Goal: Transaction & Acquisition: Purchase product/service

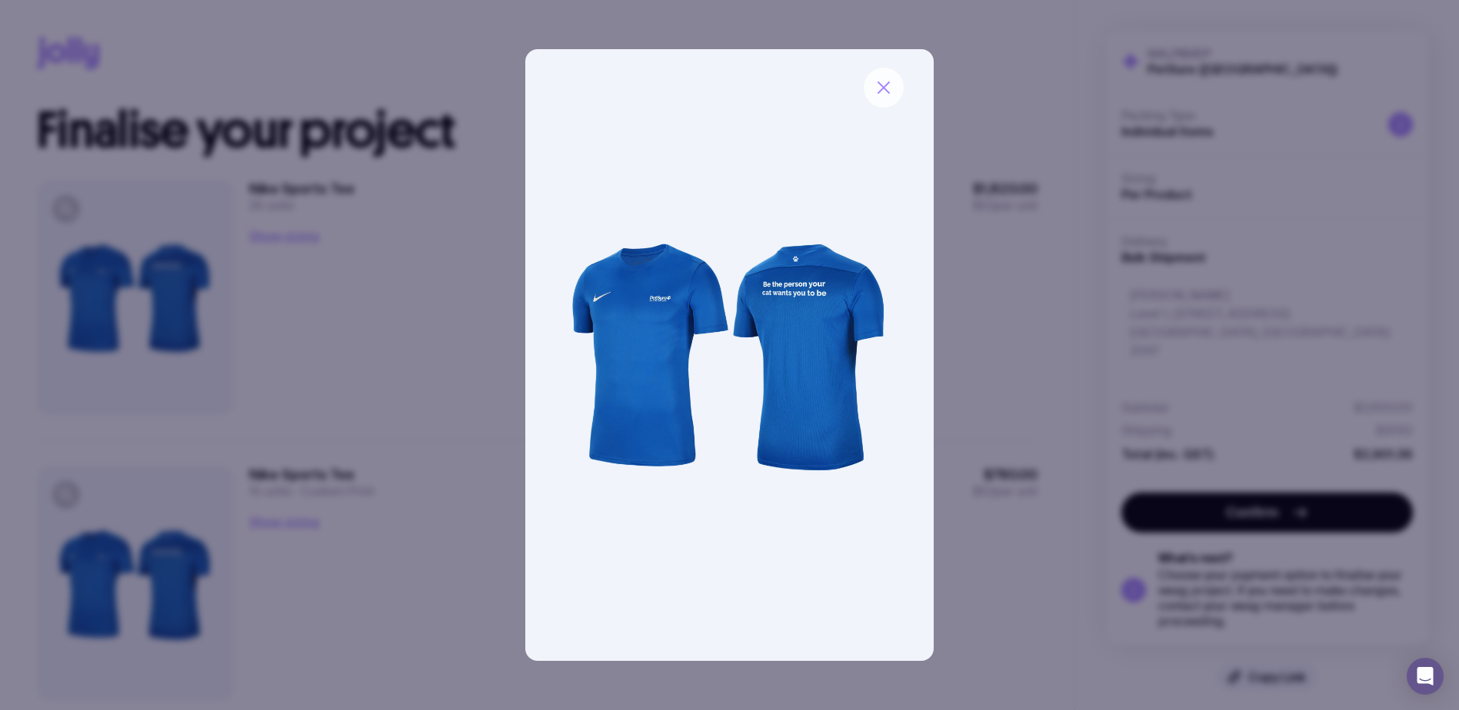
click at [883, 98] on button "button" at bounding box center [883, 88] width 40 height 40
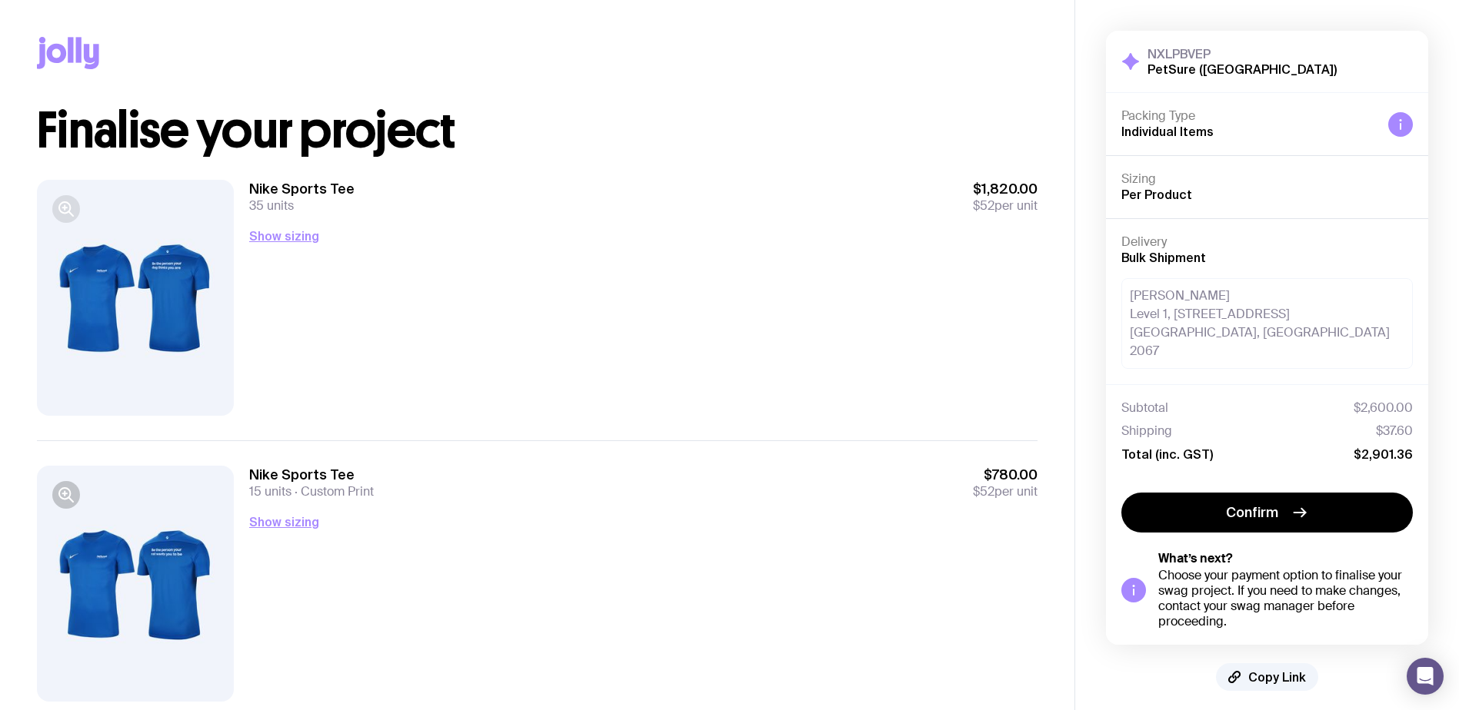
click at [66, 206] on icon "button" at bounding box center [66, 209] width 18 height 18
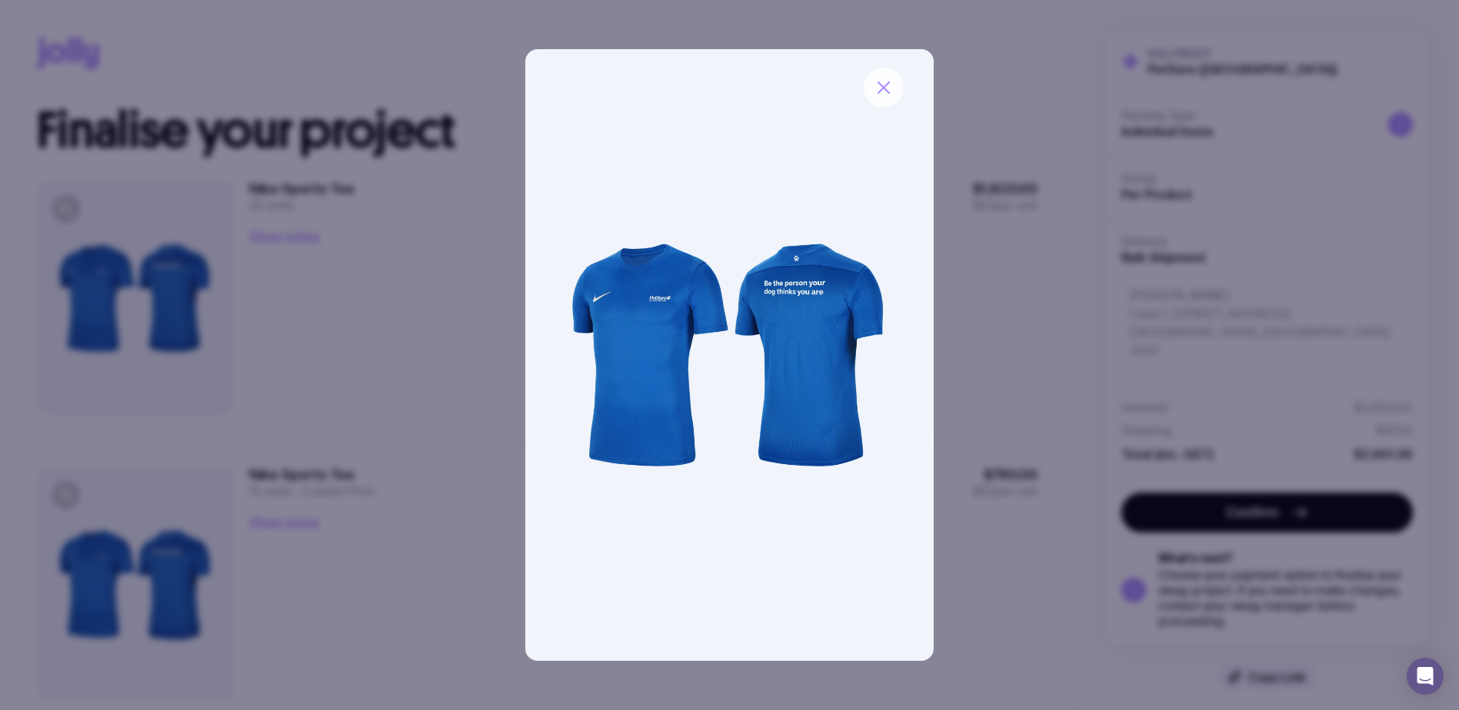
click at [880, 104] on button "button" at bounding box center [883, 88] width 40 height 40
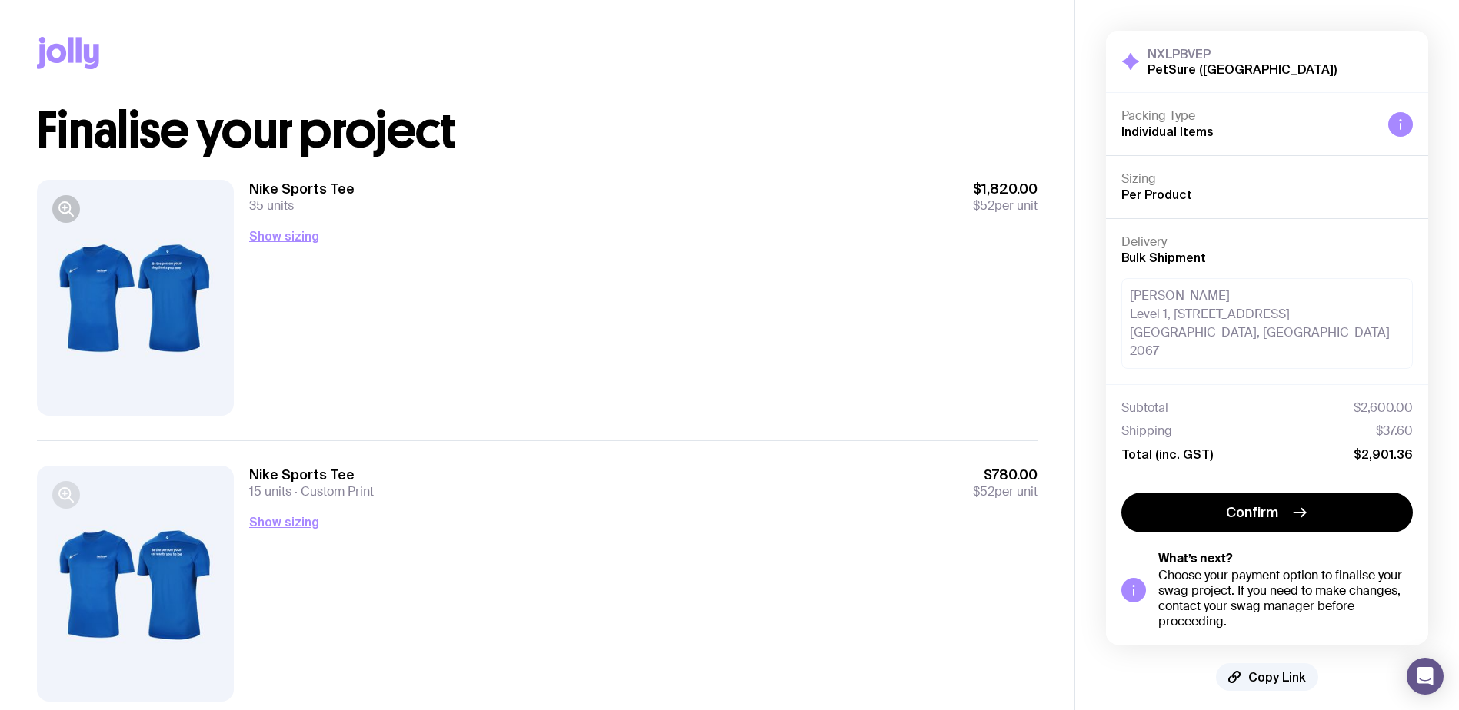
click at [64, 497] on icon "button" at bounding box center [66, 495] width 18 height 18
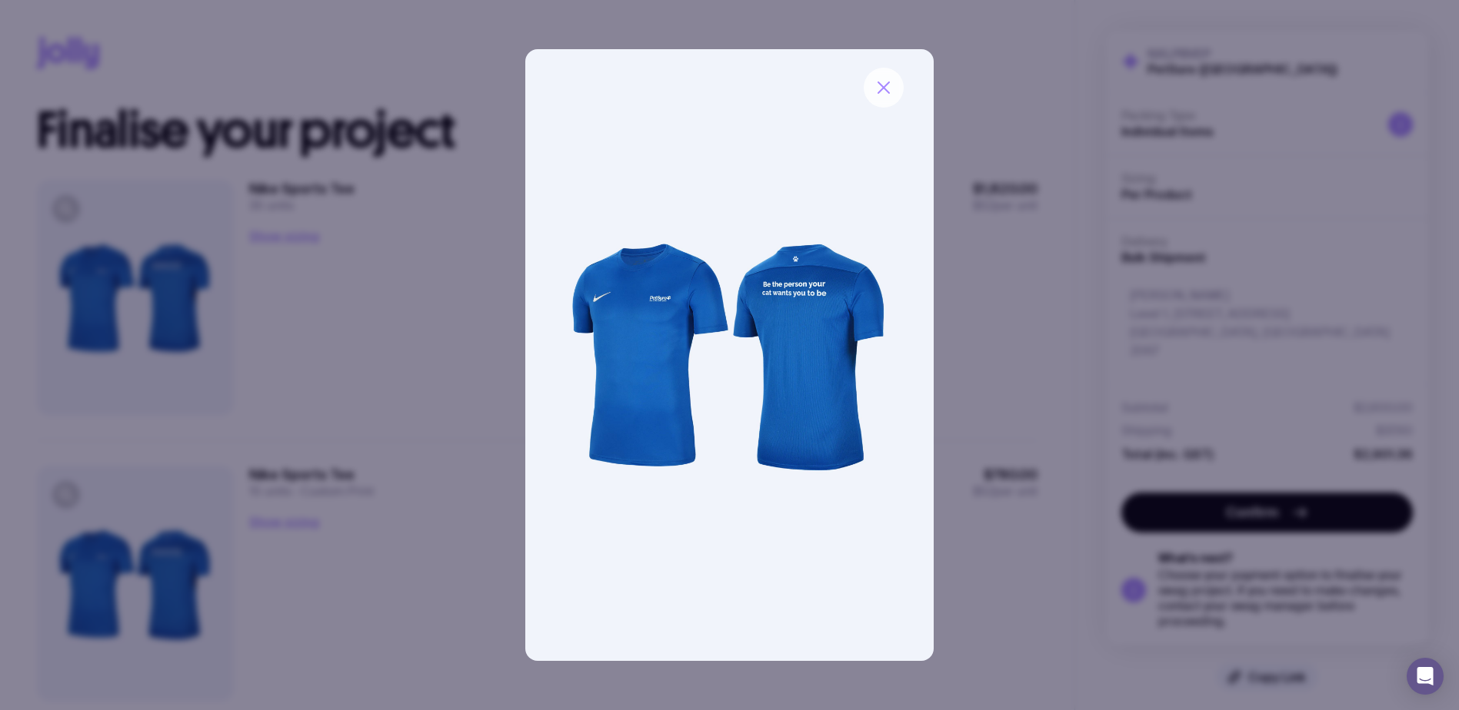
click at [898, 88] on button "button" at bounding box center [883, 88] width 40 height 40
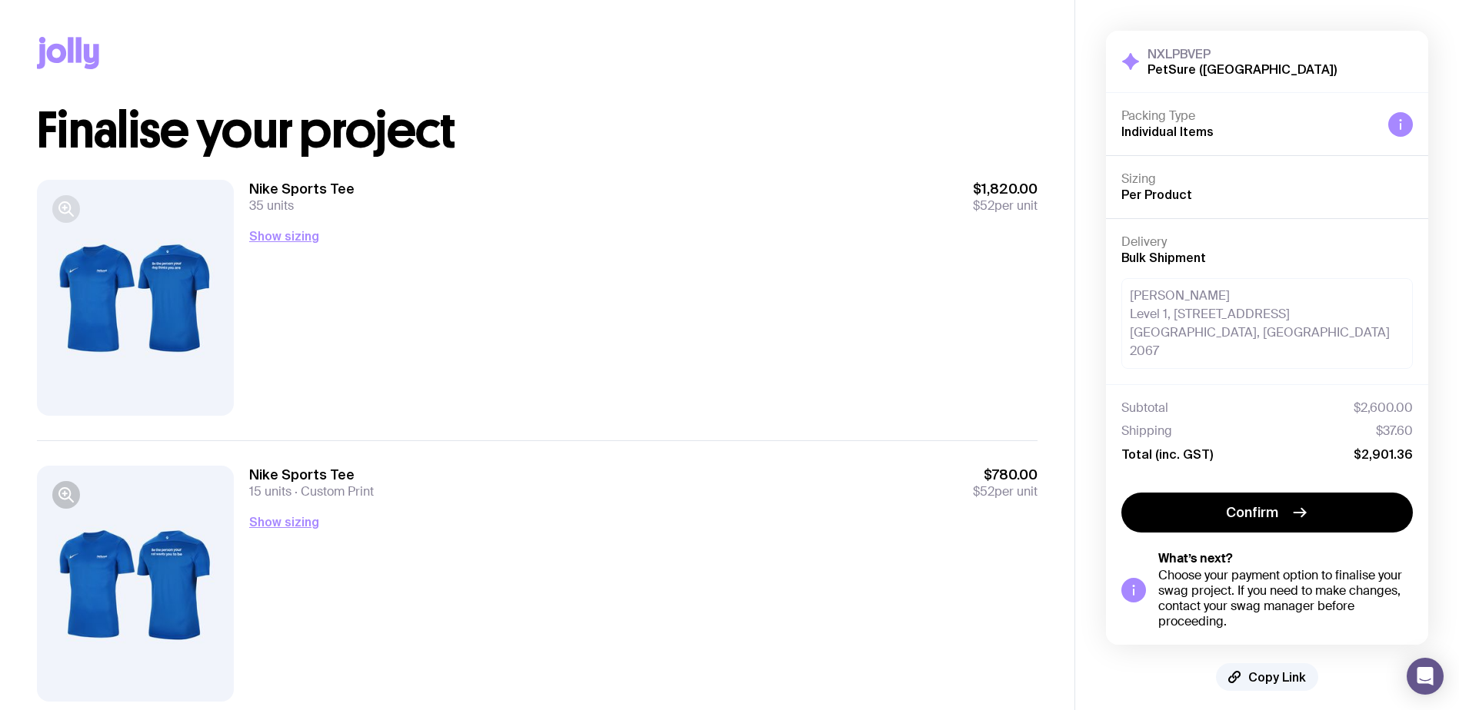
click at [67, 210] on icon "button" at bounding box center [66, 209] width 18 height 18
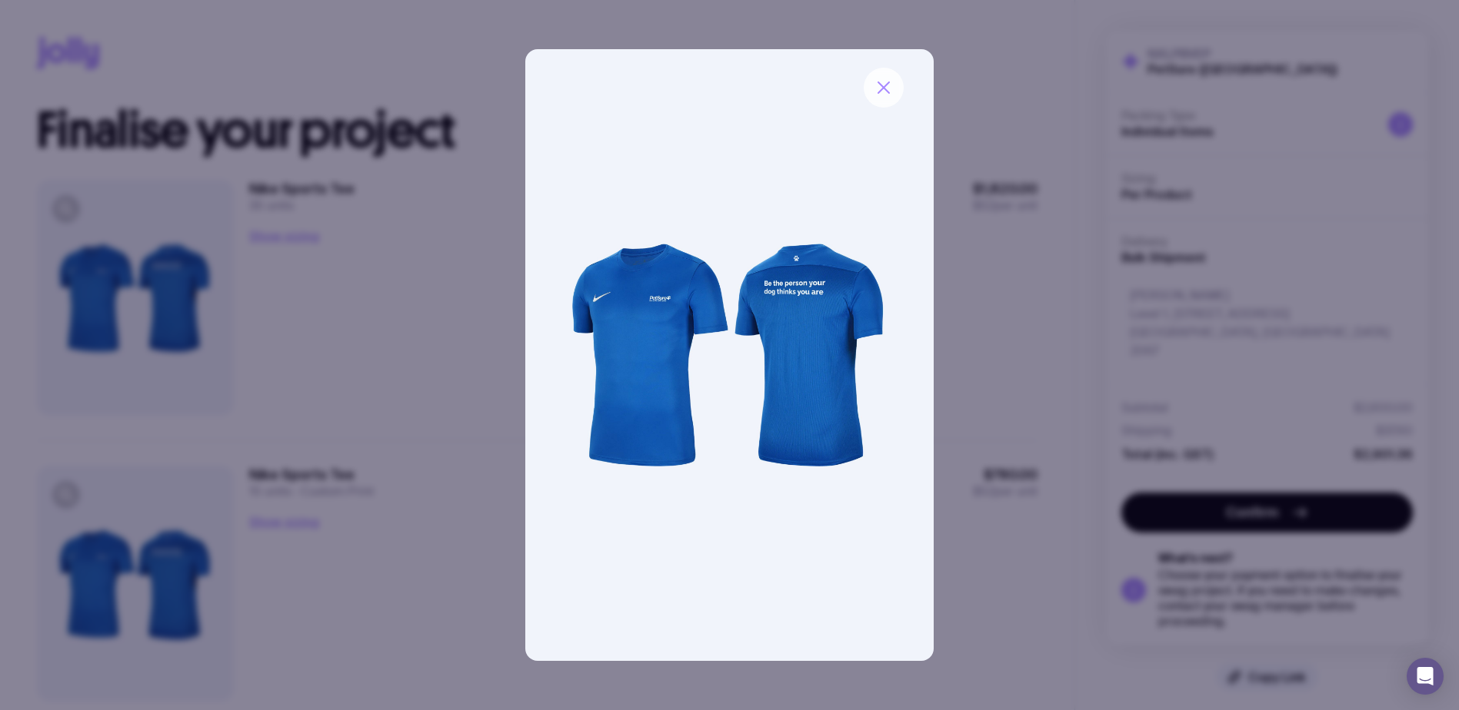
click at [877, 97] on button "button" at bounding box center [883, 88] width 40 height 40
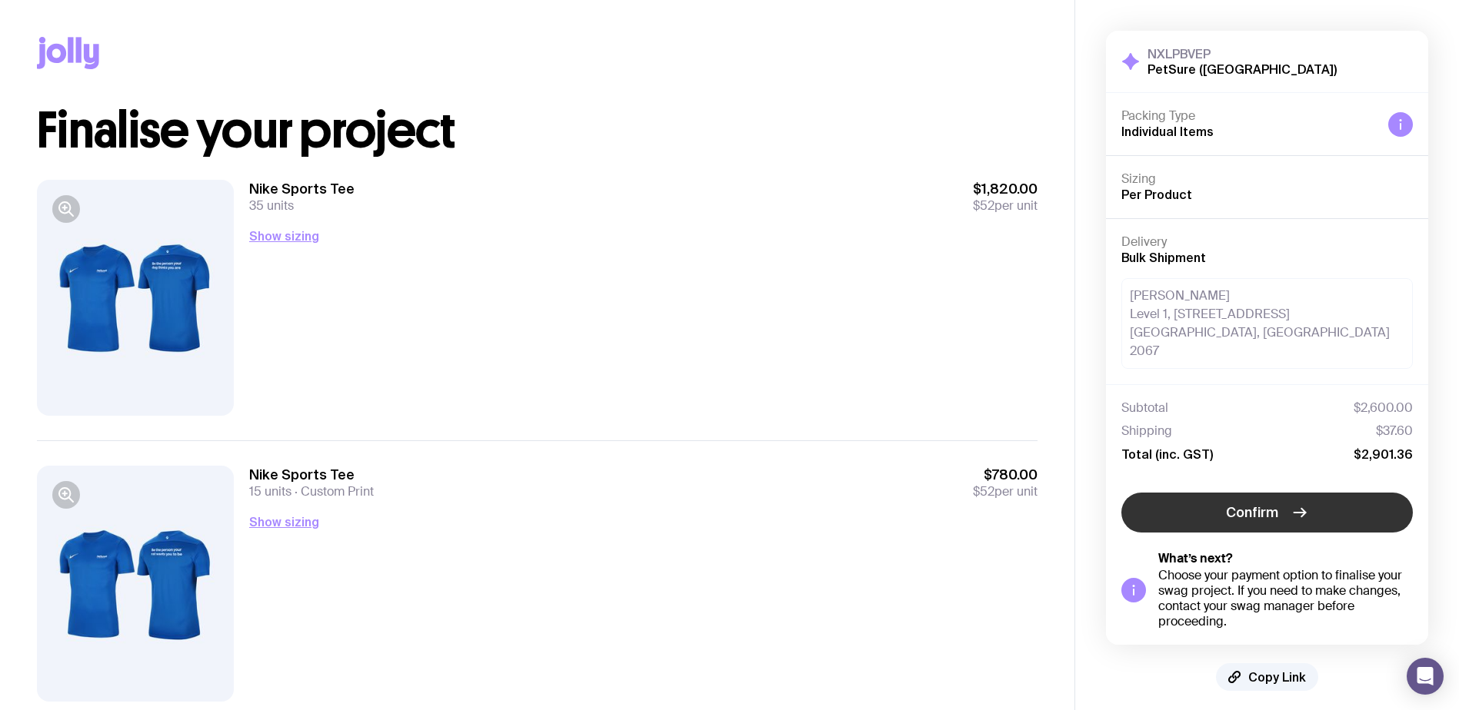
click at [1203, 502] on button "Confirm" at bounding box center [1266, 513] width 291 height 40
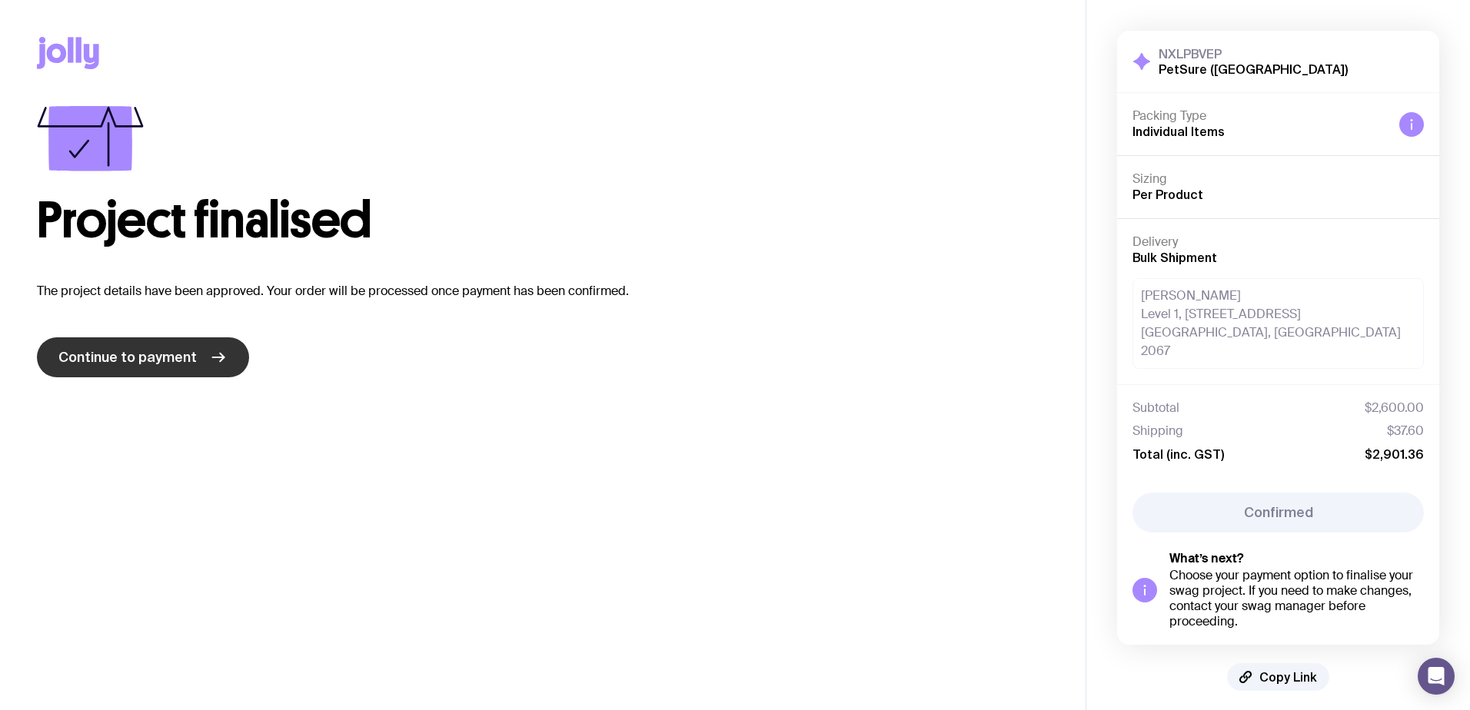
click at [178, 369] on link "Continue to payment" at bounding box center [143, 358] width 212 height 40
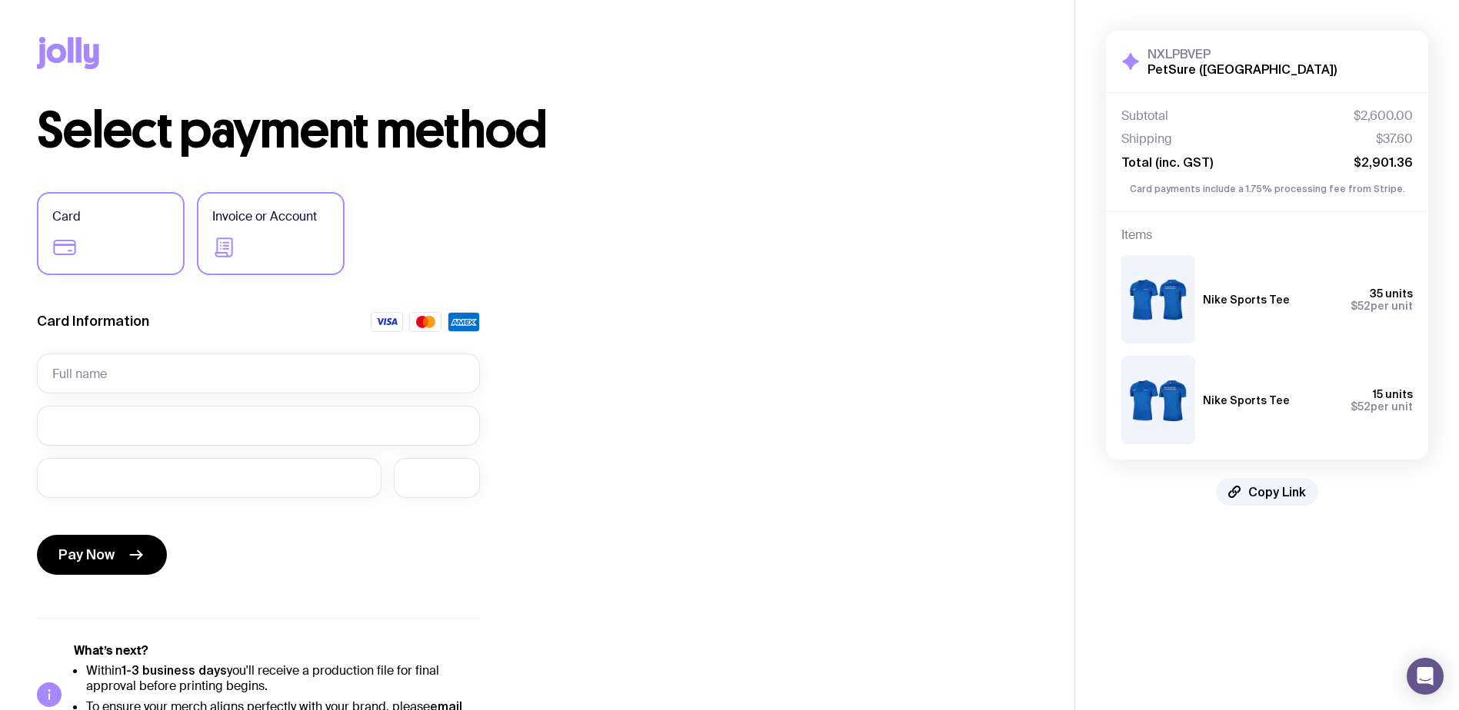
click at [261, 221] on span "Invoice or Account" at bounding box center [264, 217] width 105 height 18
click at [0, 0] on input "Invoice or Account" at bounding box center [0, 0] width 0 height 0
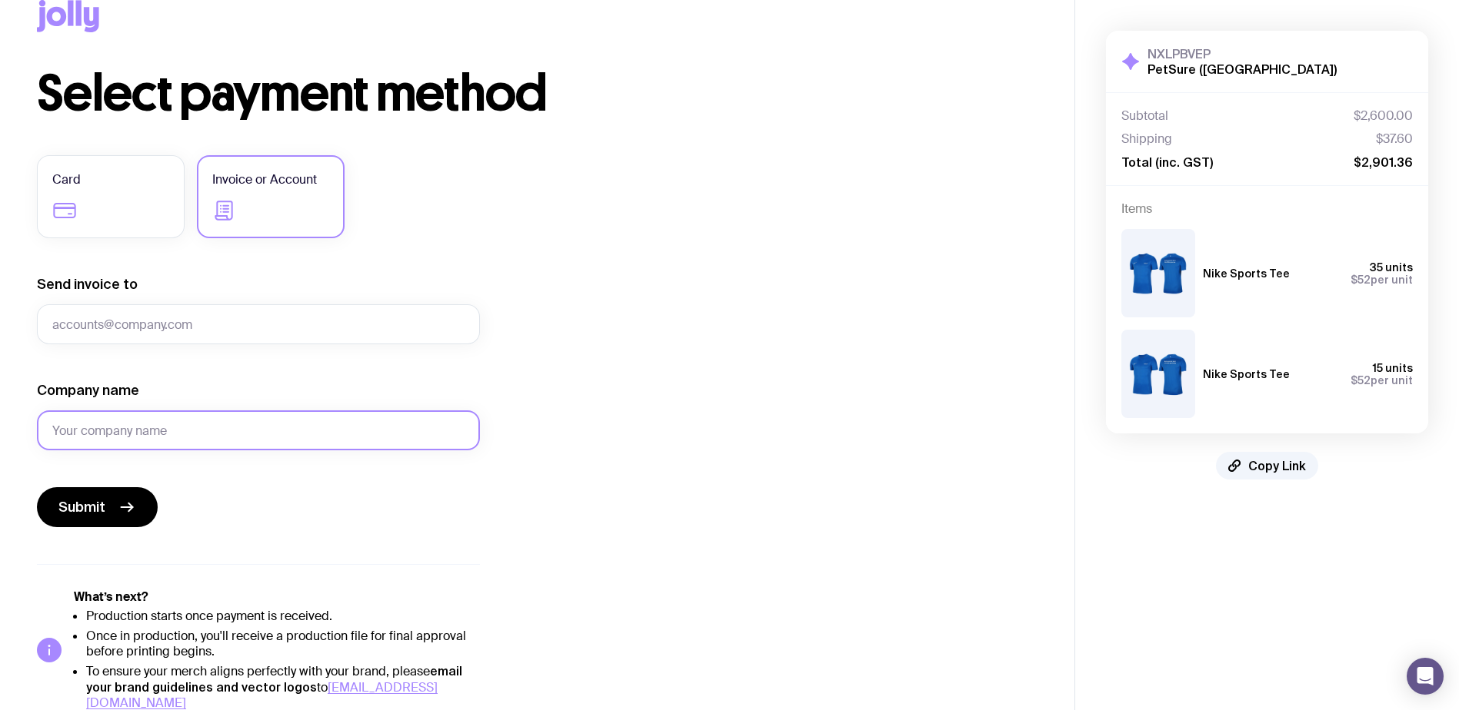
scroll to position [53, 0]
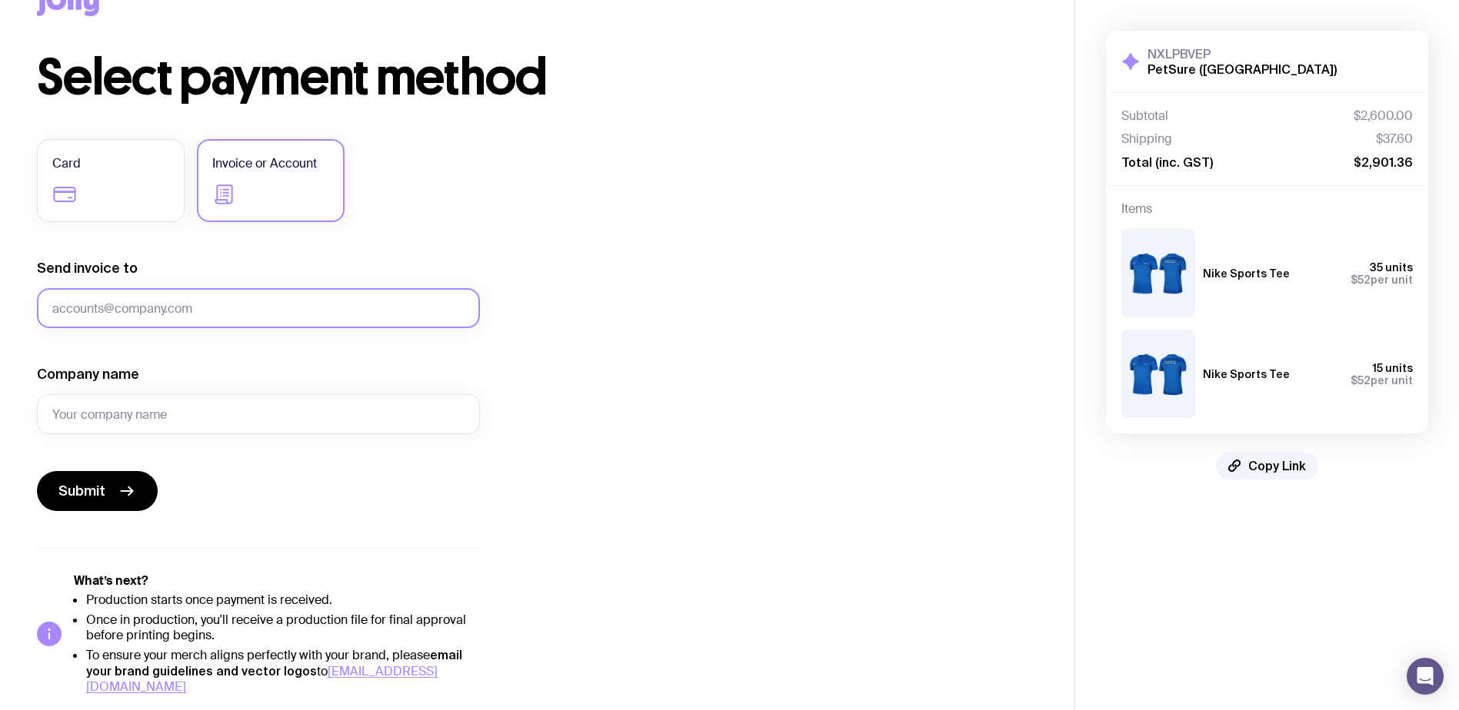
click at [222, 303] on input "Send invoice to" at bounding box center [258, 308] width 443 height 40
type input "[PERSON_NAME][EMAIL_ADDRESS][DOMAIN_NAME]"
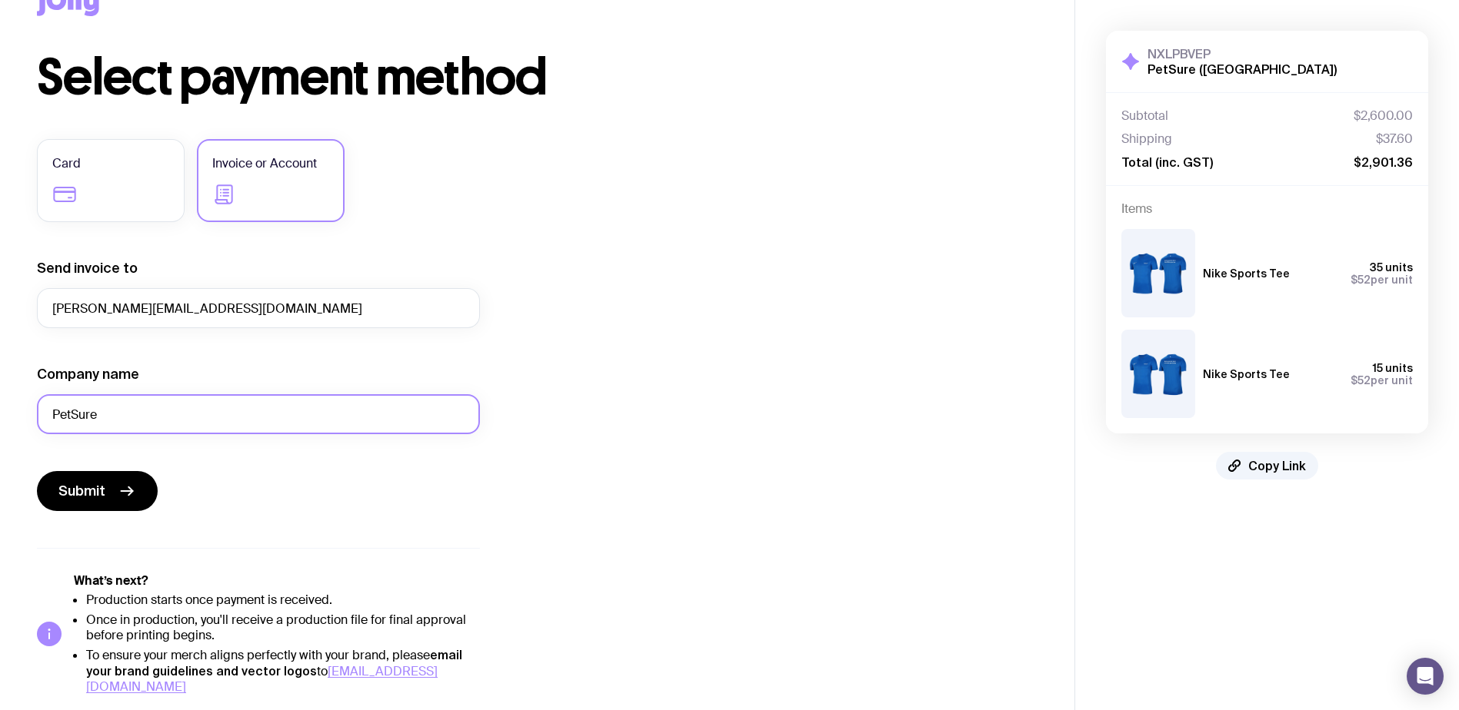
type input "PetSure"
click at [573, 460] on div "Select payment method Card Invoice or Account Send invoice to [PERSON_NAME][EMA…" at bounding box center [537, 374] width 1000 height 642
click at [965, 298] on div "Select payment method Card Invoice or Account Send invoice to [PERSON_NAME][EMA…" at bounding box center [537, 374] width 1000 height 642
click at [114, 484] on button "Submit" at bounding box center [97, 491] width 121 height 40
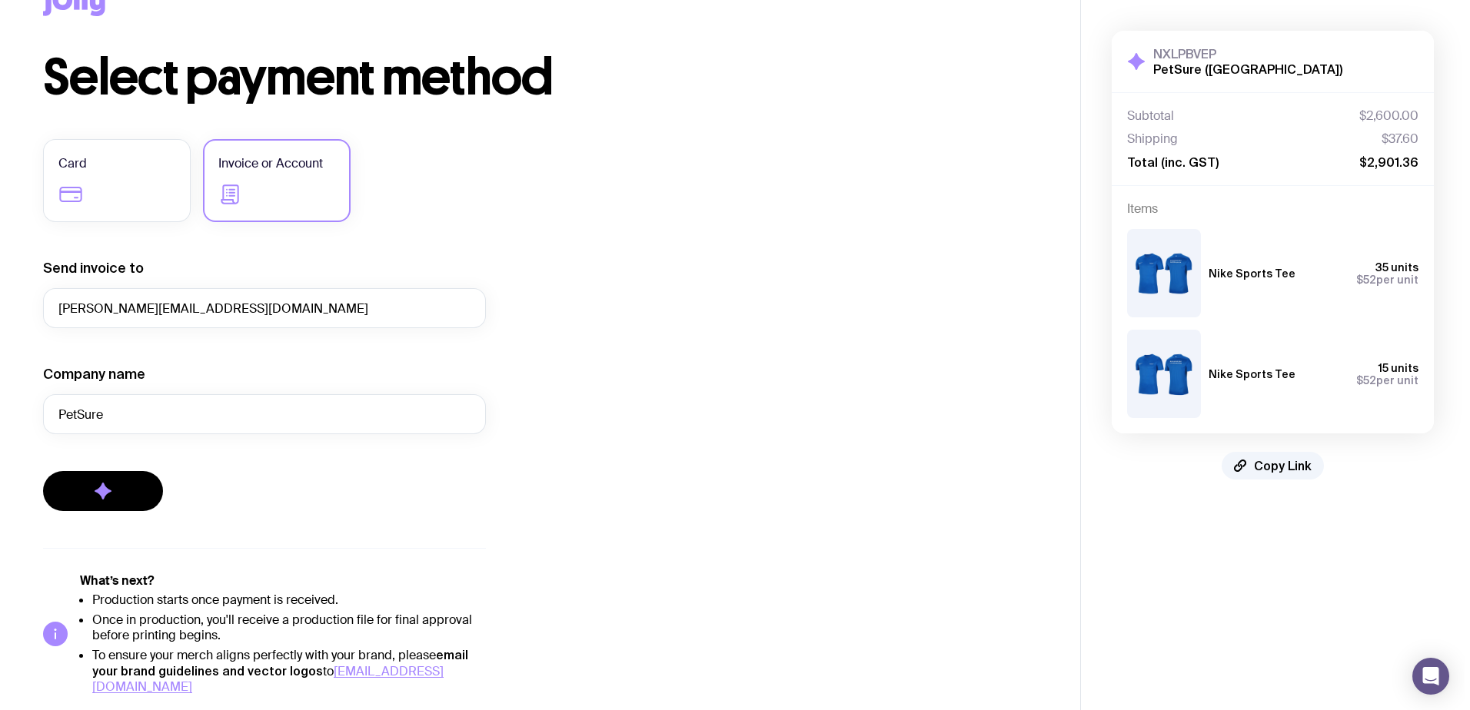
scroll to position [0, 0]
